Goal: Information Seeking & Learning: Understand process/instructions

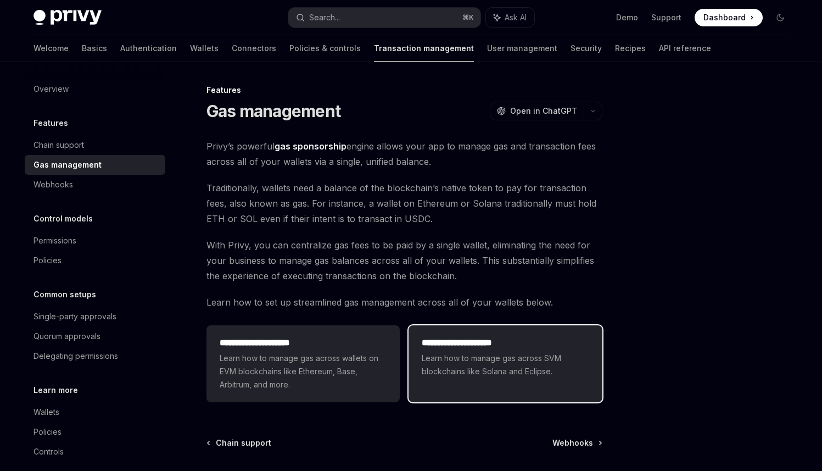
click at [482, 331] on div "**********" at bounding box center [505, 357] width 193 height 64
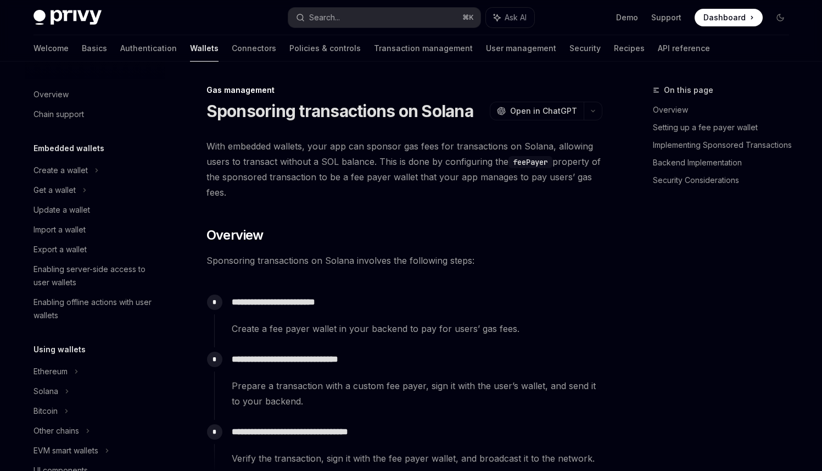
type textarea "*"
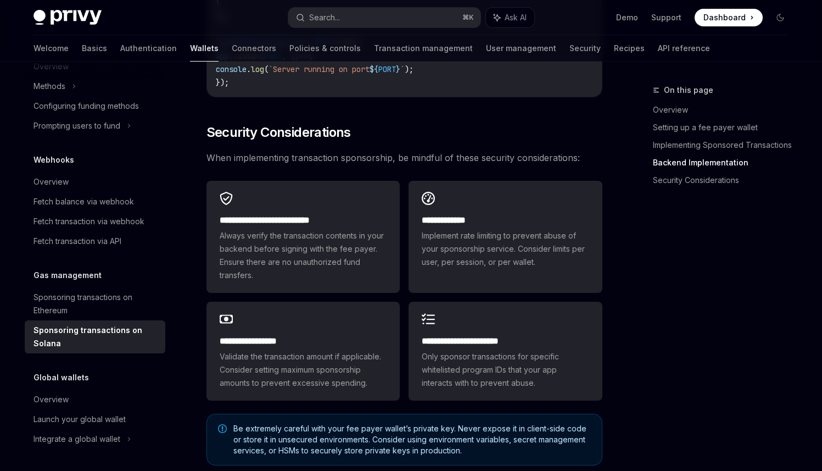
scroll to position [3076, 0]
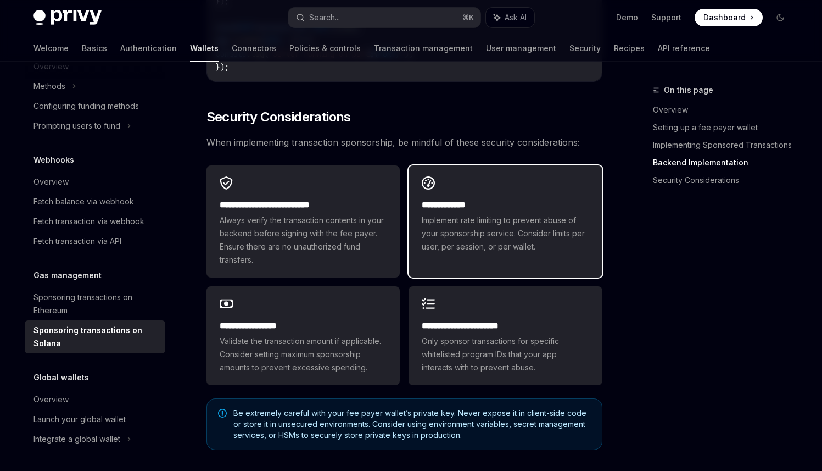
click at [516, 248] on span "Implement rate limiting to prevent abuse of your sponsorship service. Consider …" at bounding box center [505, 234] width 167 height 40
click at [443, 212] on h2 "**********" at bounding box center [505, 204] width 167 height 13
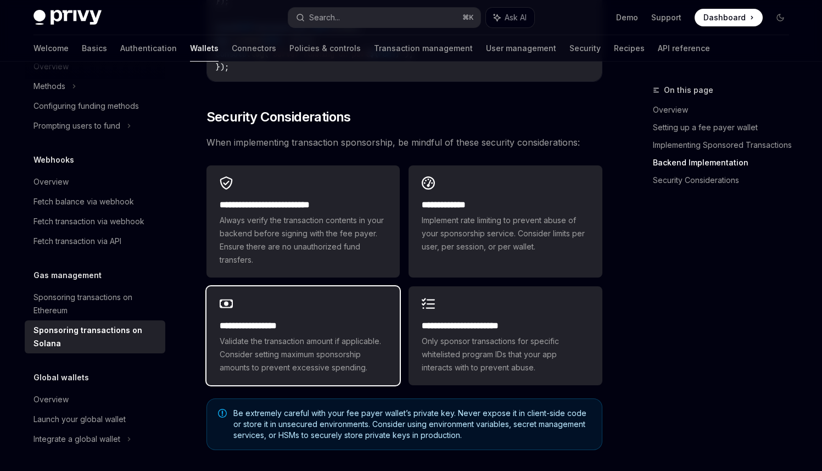
click at [310, 313] on div "**********" at bounding box center [303, 335] width 193 height 99
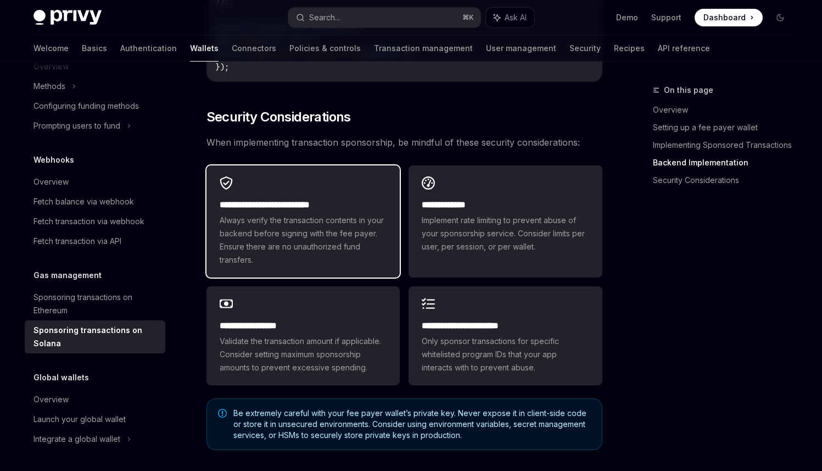
click at [316, 257] on span "Always verify the transaction contents in your backend before signing with the …" at bounding box center [303, 240] width 167 height 53
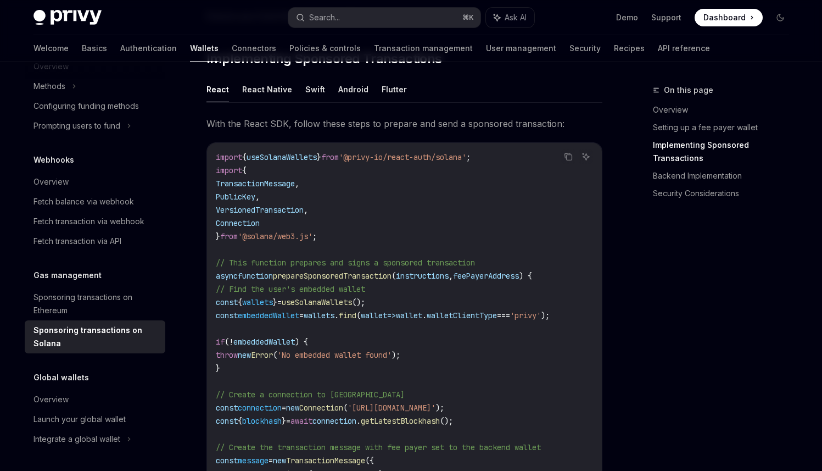
scroll to position [854, 0]
click at [438, 10] on button "Search... ⌘ K" at bounding box center [384, 18] width 192 height 20
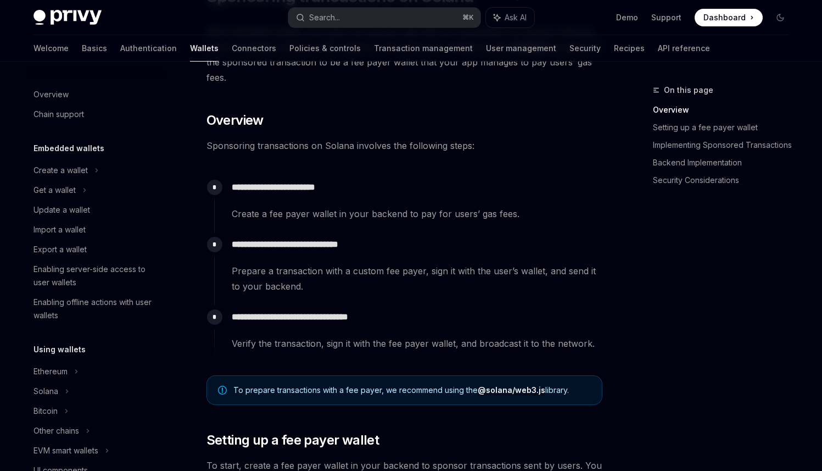
scroll to position [88, 0]
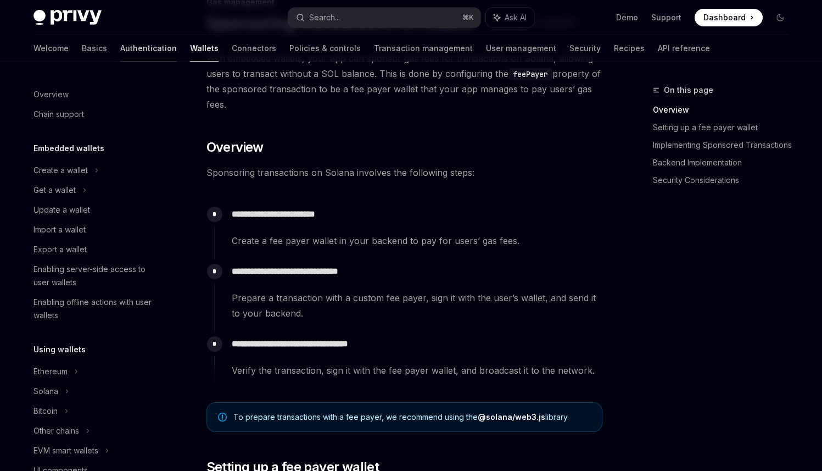
click at [120, 47] on link "Authentication" at bounding box center [148, 48] width 57 height 26
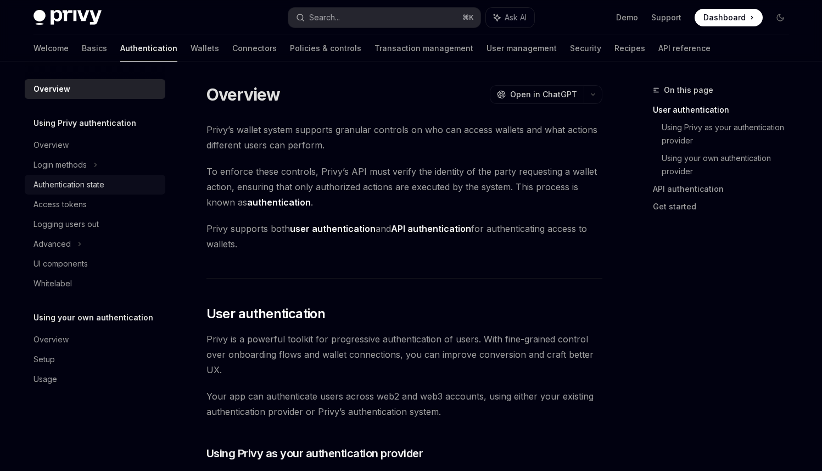
click at [85, 175] on link "Authentication state" at bounding box center [95, 185] width 141 height 20
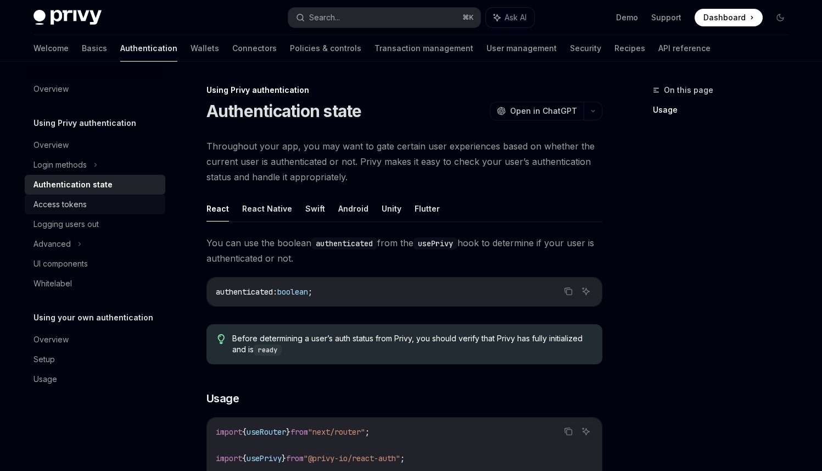
click at [80, 202] on div "Access tokens" at bounding box center [60, 204] width 53 height 13
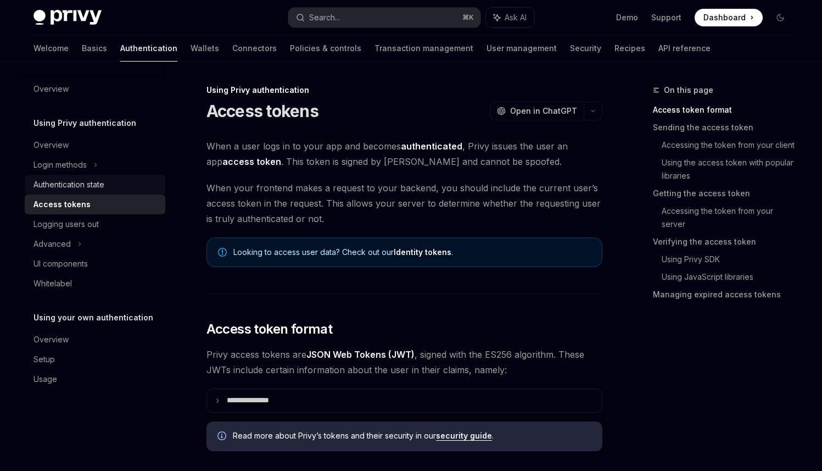
click at [82, 190] on div "Authentication state" at bounding box center [69, 184] width 71 height 13
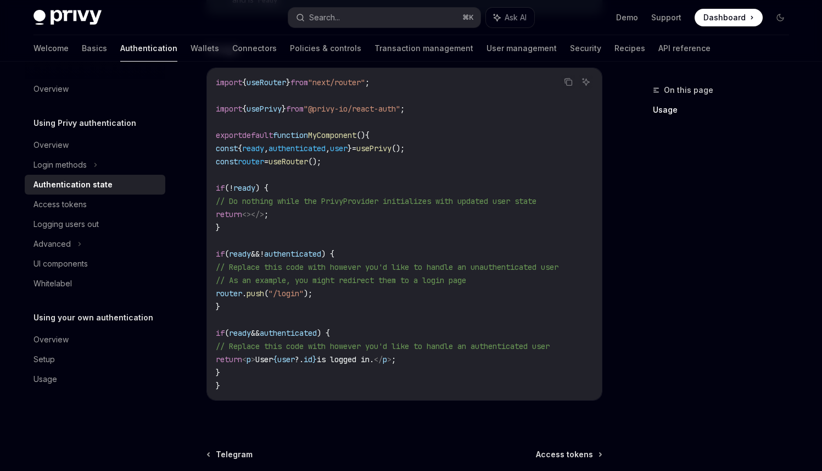
scroll to position [464, 0]
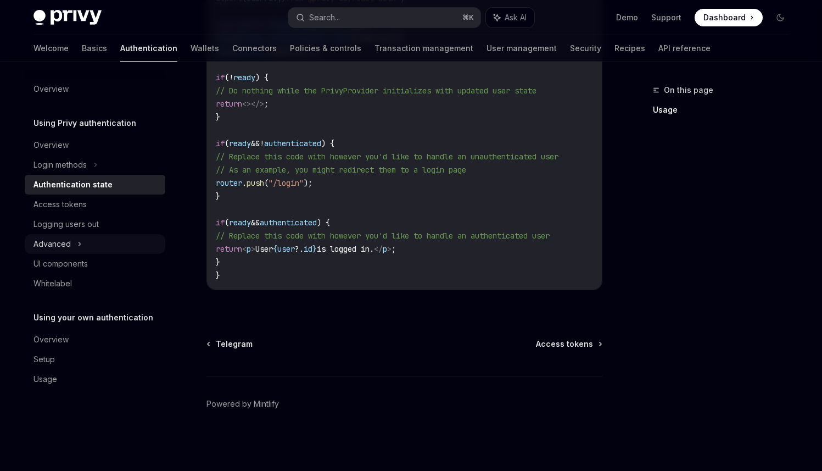
click at [71, 252] on div "Advanced" at bounding box center [95, 244] width 141 height 20
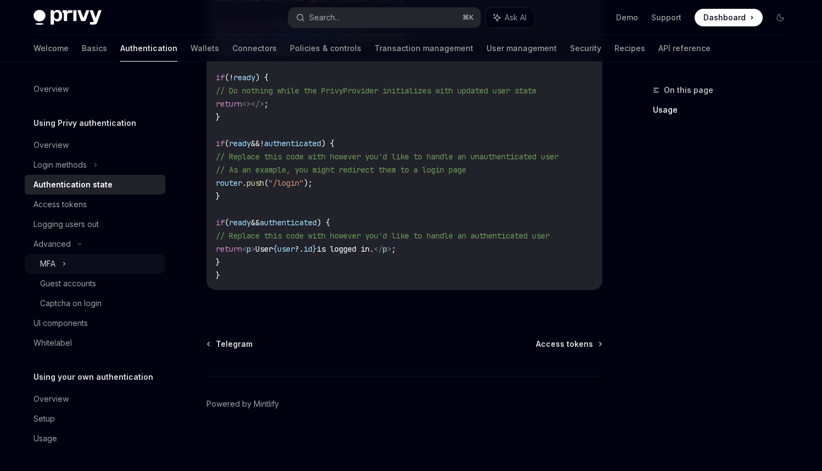
click at [67, 266] on div "MFA" at bounding box center [95, 264] width 141 height 20
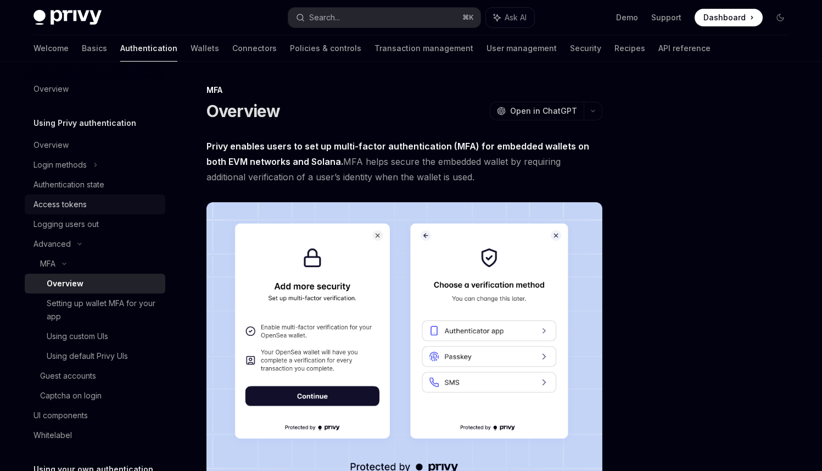
click at [73, 198] on div "Access tokens" at bounding box center [60, 204] width 53 height 13
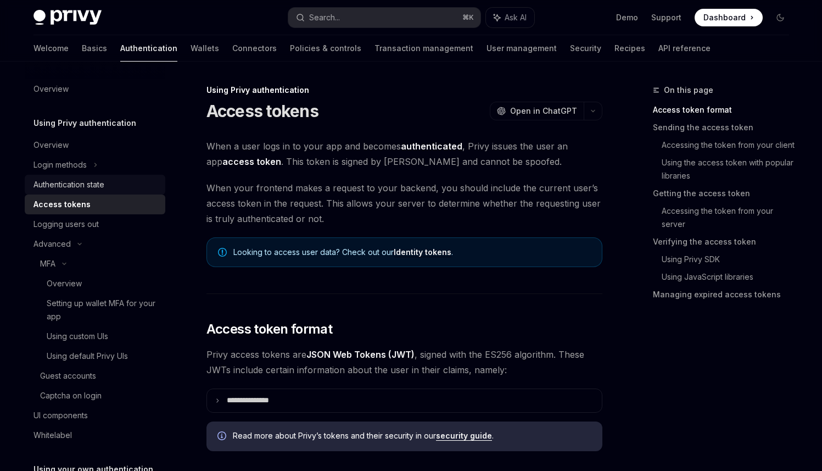
click at [85, 181] on div "Authentication state" at bounding box center [69, 184] width 71 height 13
type textarea "*"
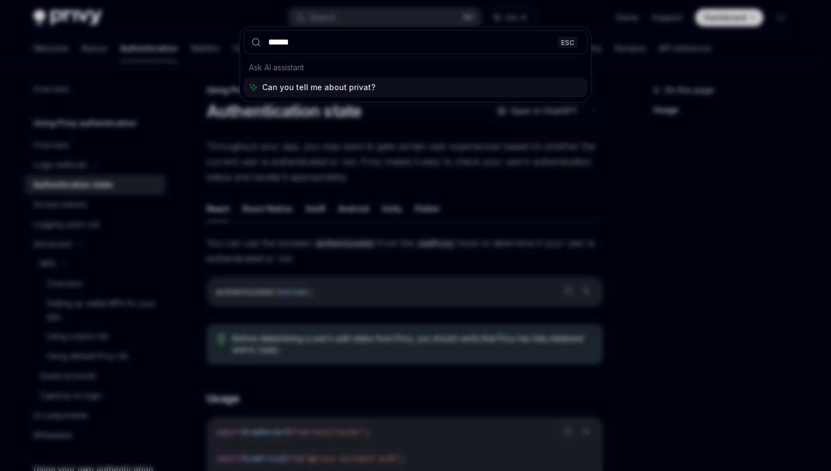
type input "*******"
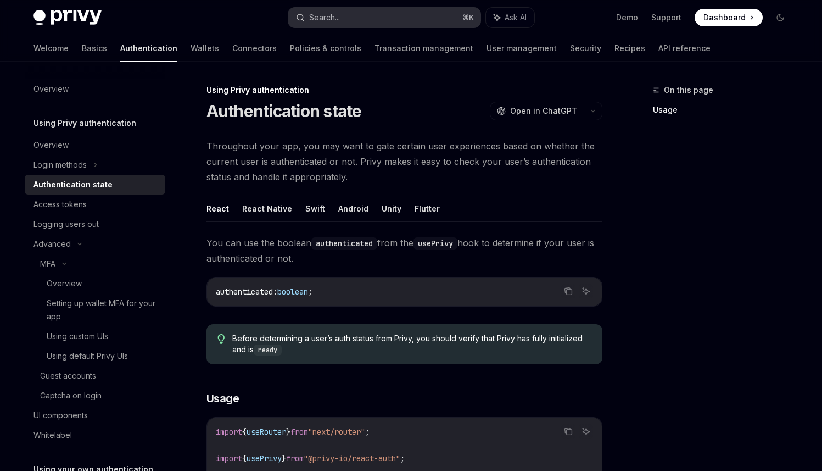
click at [352, 16] on button "Search... ⌘ K" at bounding box center [384, 18] width 192 height 20
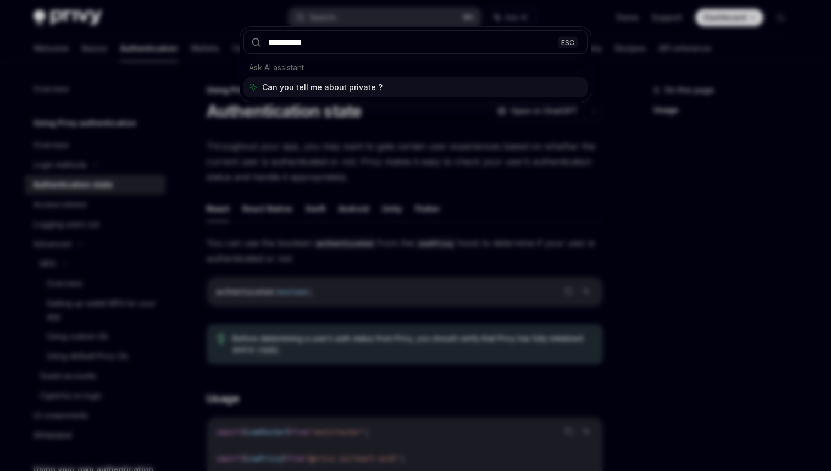
type input "**********"
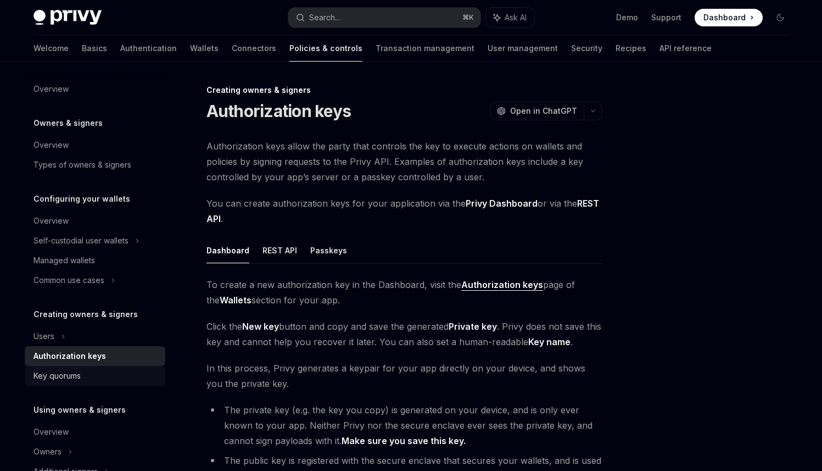
click at [96, 382] on div "Key quorums" at bounding box center [96, 375] width 125 height 13
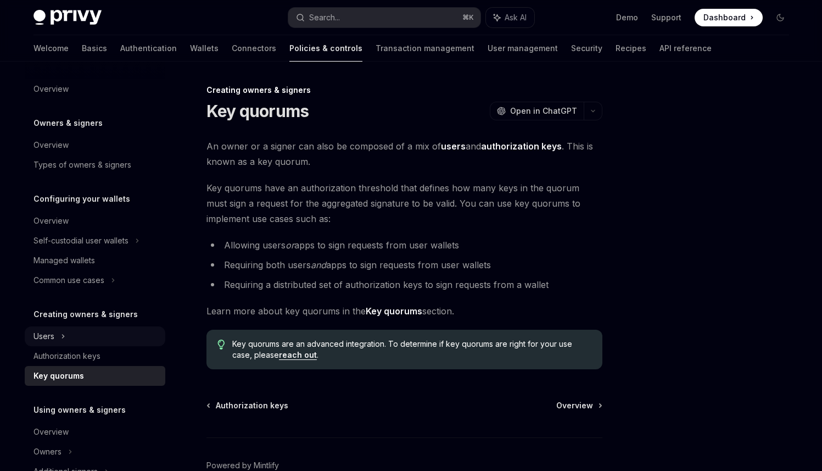
click at [79, 332] on div "Users" at bounding box center [95, 336] width 141 height 20
type textarea "*"
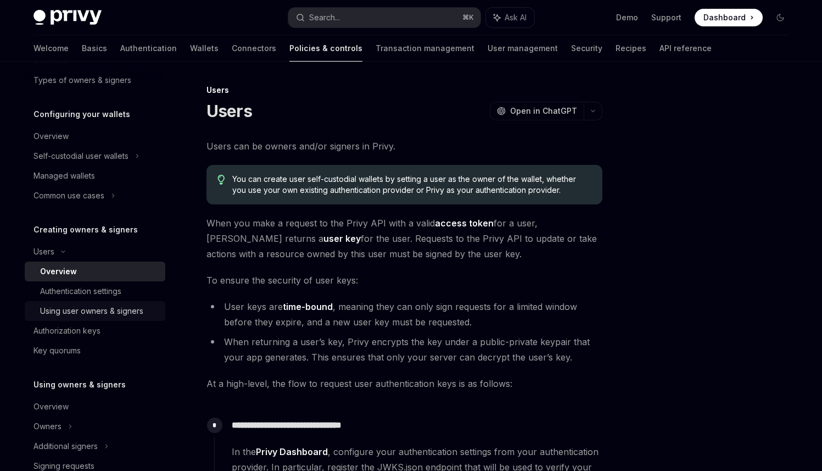
scroll to position [93, 0]
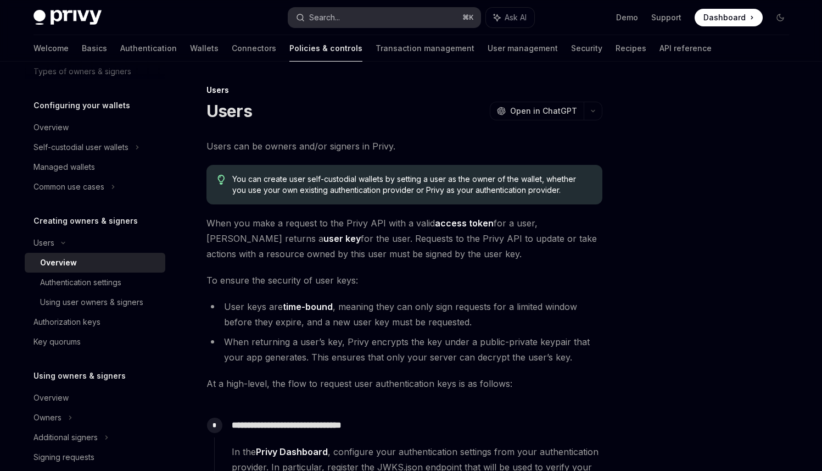
click at [324, 22] on div "Search..." at bounding box center [324, 17] width 31 height 13
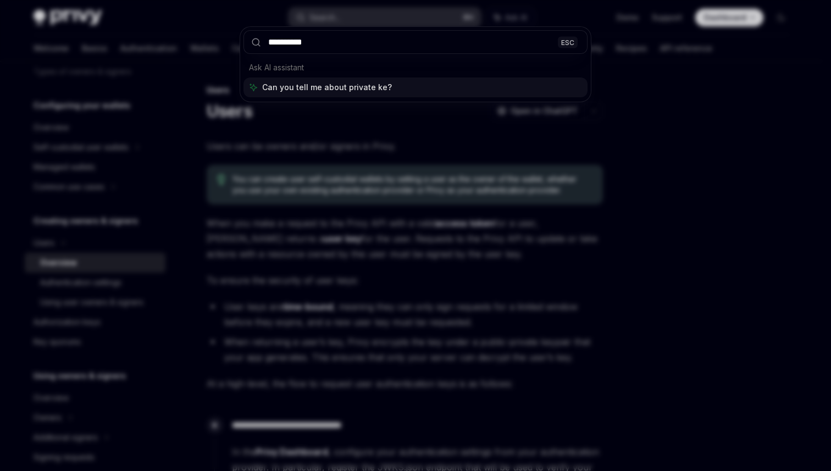
type input "**********"
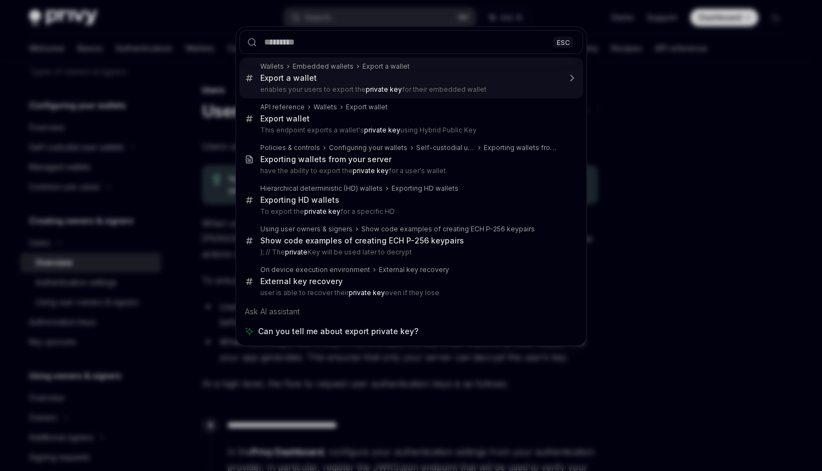
type textarea "*"
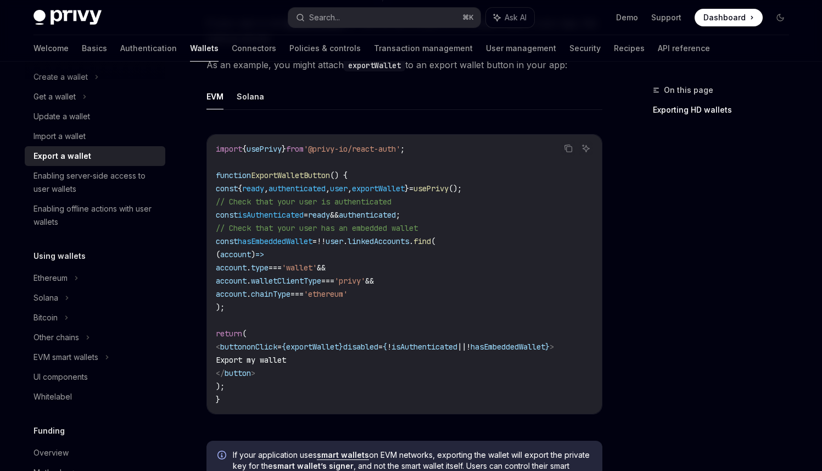
scroll to position [528, 0]
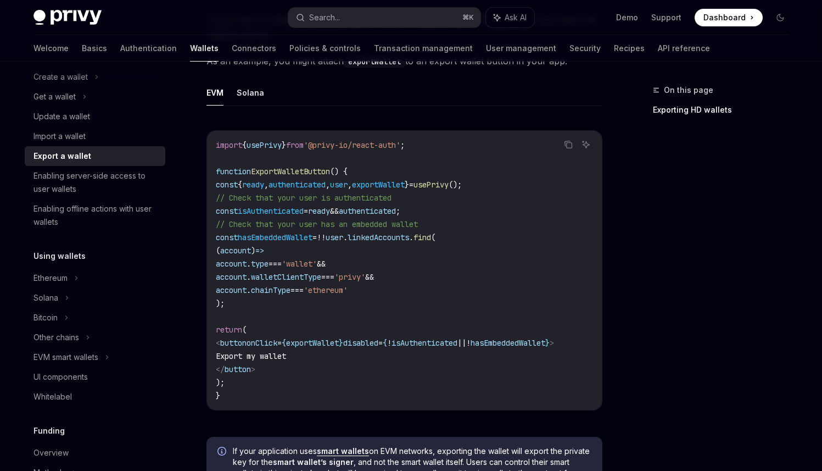
click at [405, 183] on span "exportWallet" at bounding box center [378, 185] width 53 height 10
copy span "exportWallet"
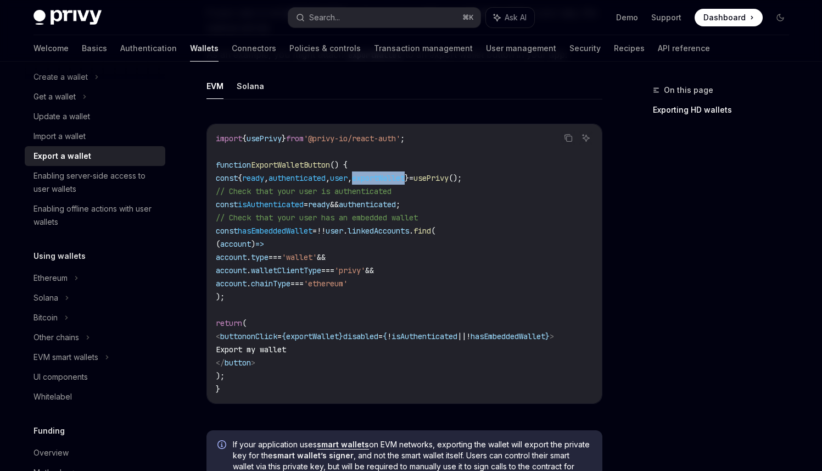
scroll to position [532, 0]
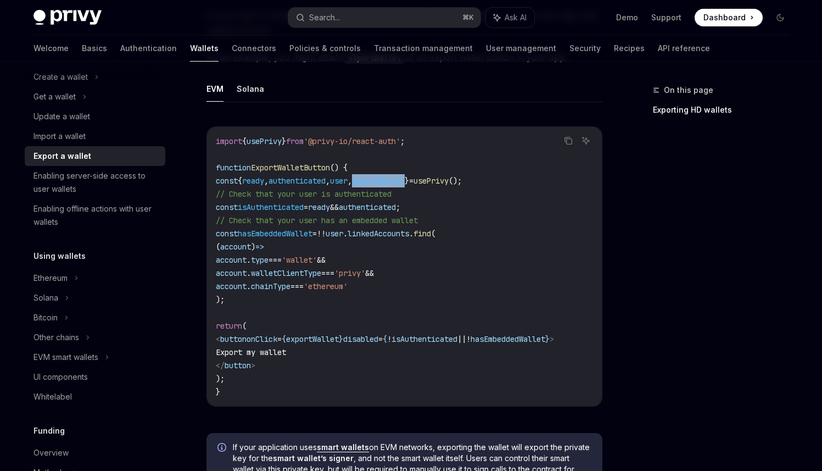
click at [443, 186] on code "import { usePrivy } from '@privy-io/react-auth' ; function ExportWalletButton (…" at bounding box center [404, 267] width 377 height 264
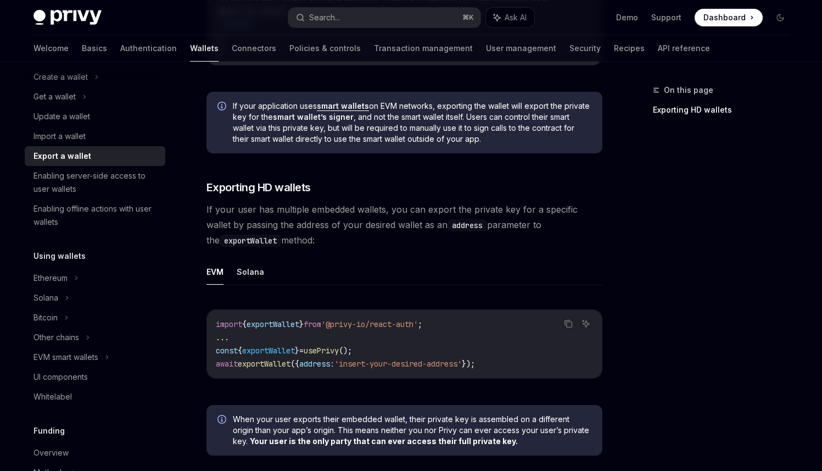
scroll to position [926, 0]
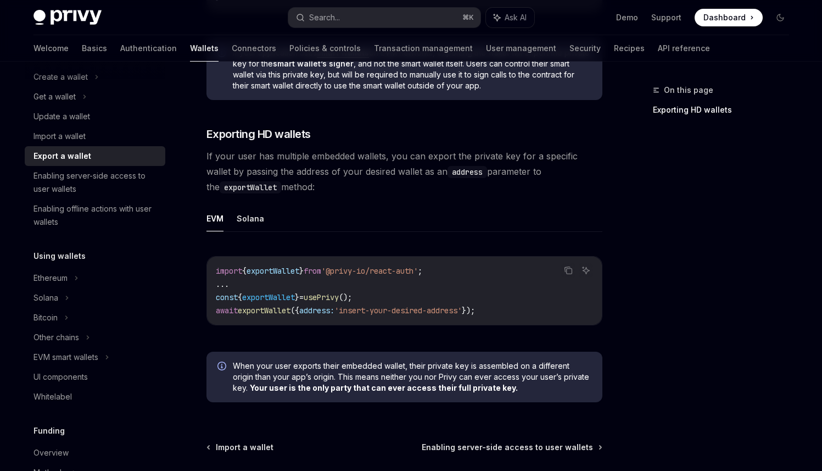
click at [492, 224] on ul "EVM Solana" at bounding box center [405, 218] width 396 height 26
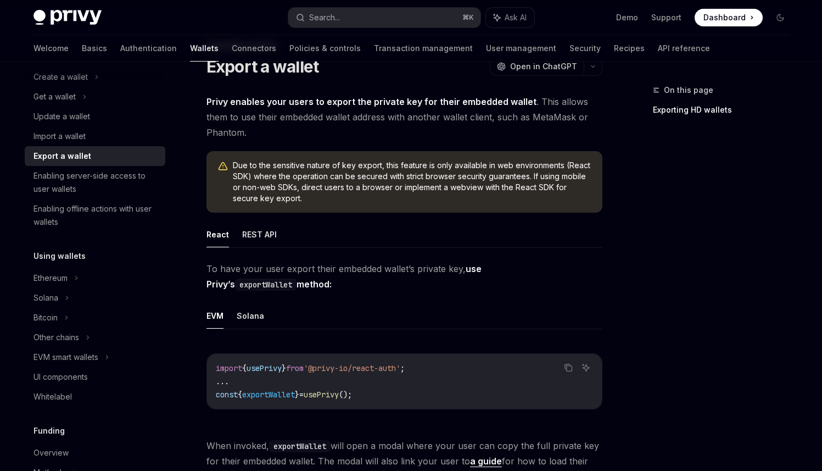
scroll to position [0, 0]
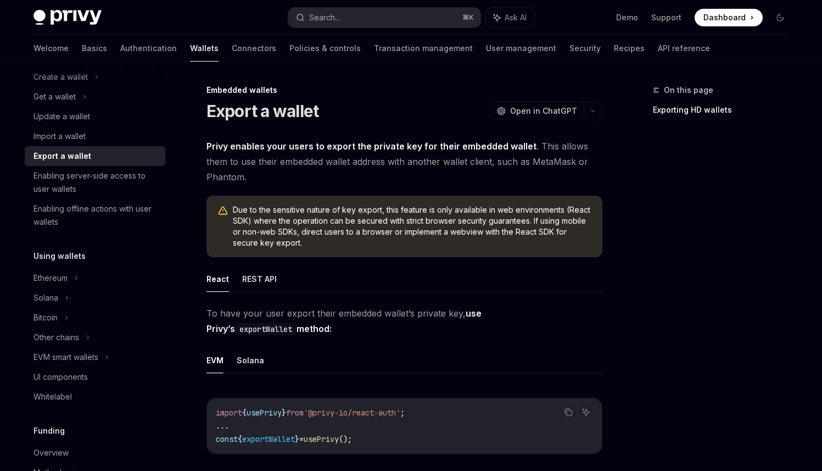
click at [493, 169] on span "Privy enables your users to export the private key for their embedded wallet . …" at bounding box center [405, 161] width 396 height 46
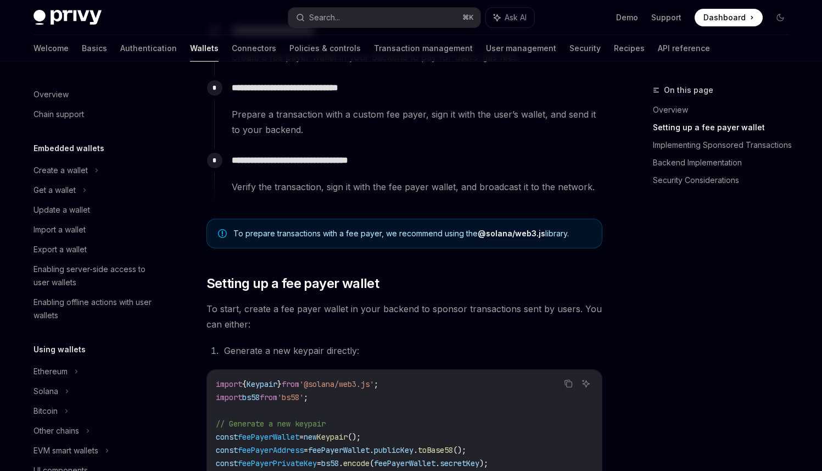
scroll to position [419, 0]
